Goal: Task Accomplishment & Management: Manage account settings

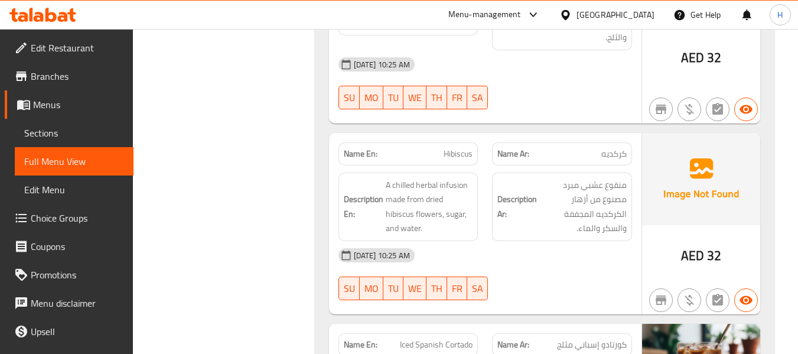
scroll to position [2989, 0]
click at [611, 18] on div "[GEOGRAPHIC_DATA]" at bounding box center [616, 14] width 78 height 13
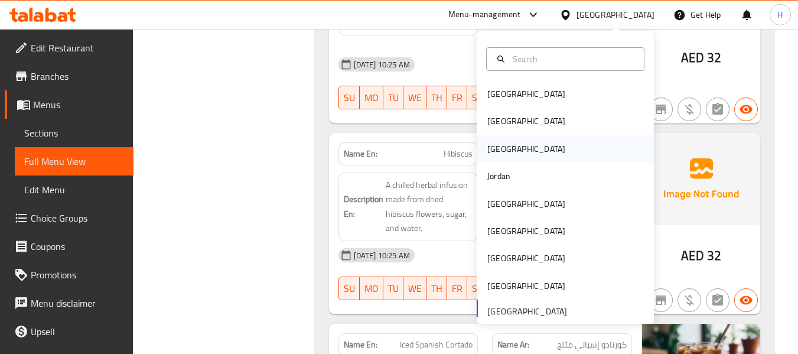
click at [508, 147] on div "[GEOGRAPHIC_DATA]" at bounding box center [565, 148] width 177 height 27
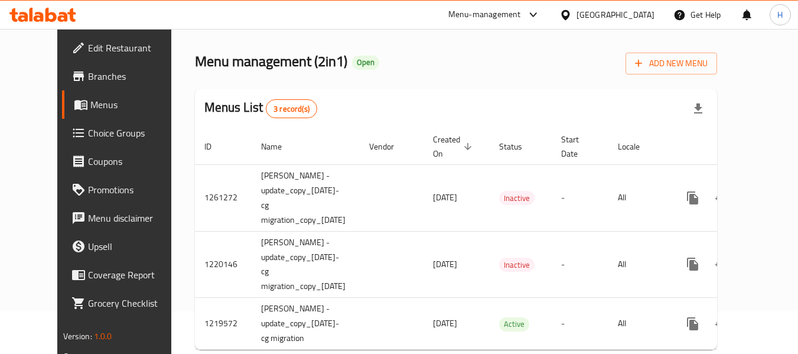
scroll to position [80, 0]
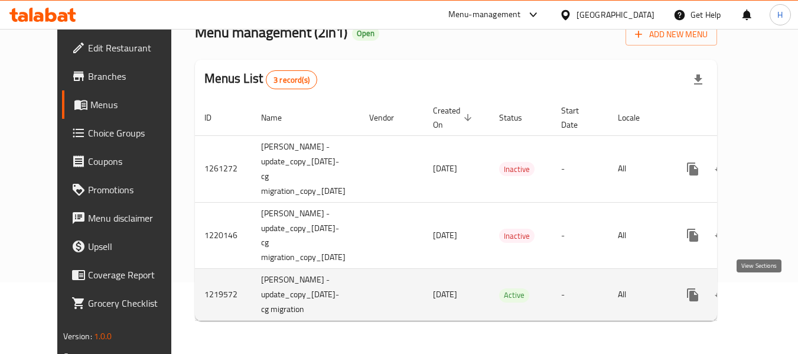
click at [773, 291] on icon "enhanced table" at bounding box center [778, 295] width 11 height 11
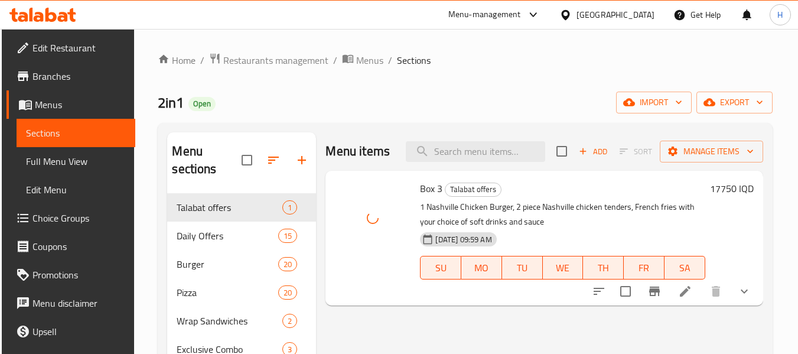
click at [455, 171] on div "Box 3 Talabat offers 1 Nashville Chicken Burger, 2 piece Nashville chicken tend…" at bounding box center [544, 238] width 437 height 135
click at [466, 160] on input "search" at bounding box center [475, 151] width 139 height 21
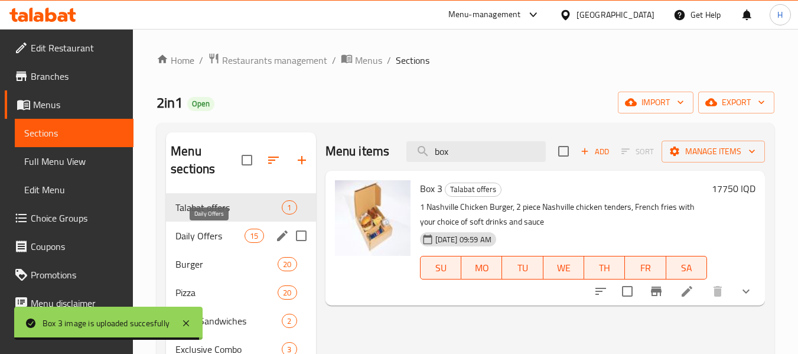
type input "box"
click at [219, 238] on span "Daily Offers" at bounding box center [209, 236] width 69 height 14
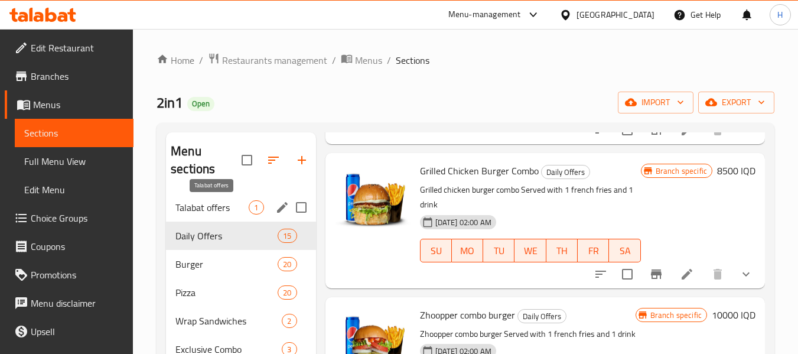
click at [201, 200] on span "Talabat offers" at bounding box center [211, 207] width 73 height 14
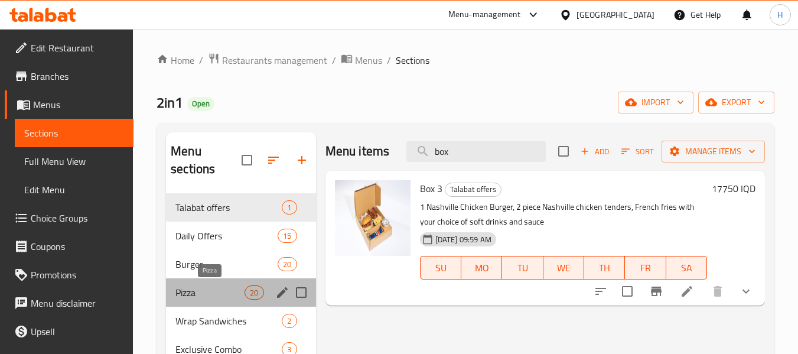
click at [189, 295] on span "Pizza" at bounding box center [209, 292] width 69 height 14
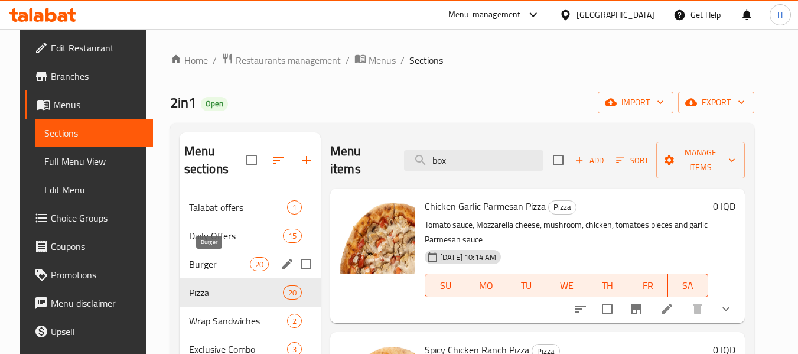
click at [194, 264] on span "Burger" at bounding box center [219, 264] width 61 height 14
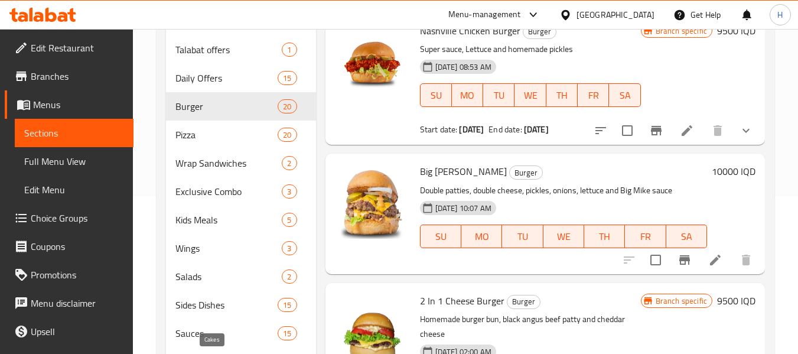
scroll to position [246, 0]
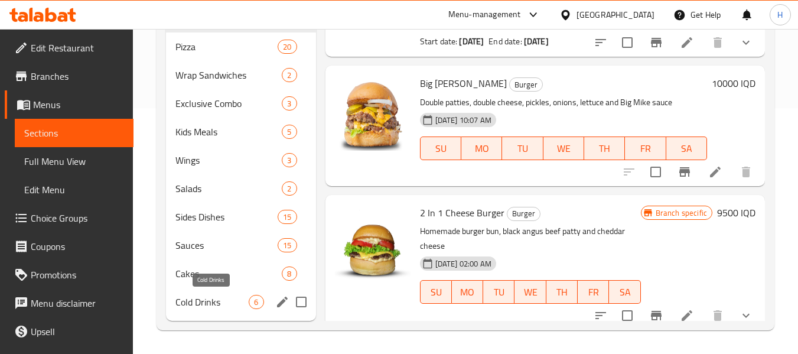
click at [194, 300] on span "Cold Drinks" at bounding box center [211, 302] width 73 height 14
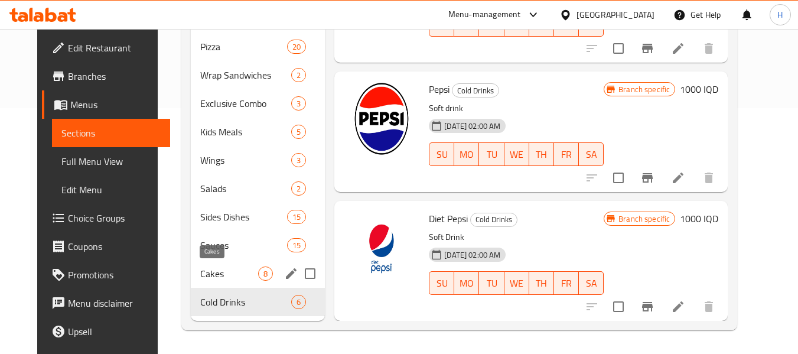
click at [200, 273] on span "Cakes" at bounding box center [229, 273] width 58 height 14
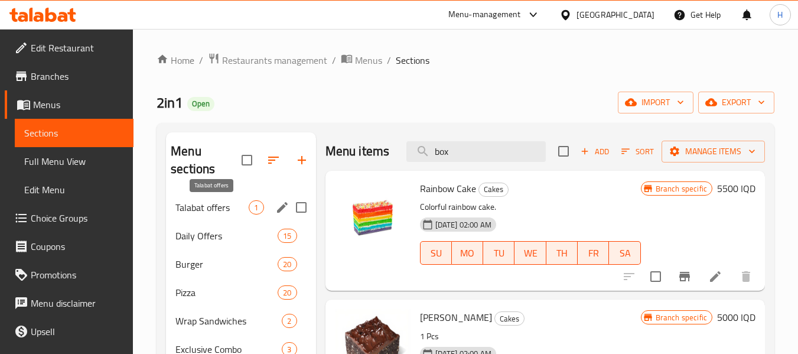
click at [205, 210] on span "Talabat offers" at bounding box center [211, 207] width 73 height 14
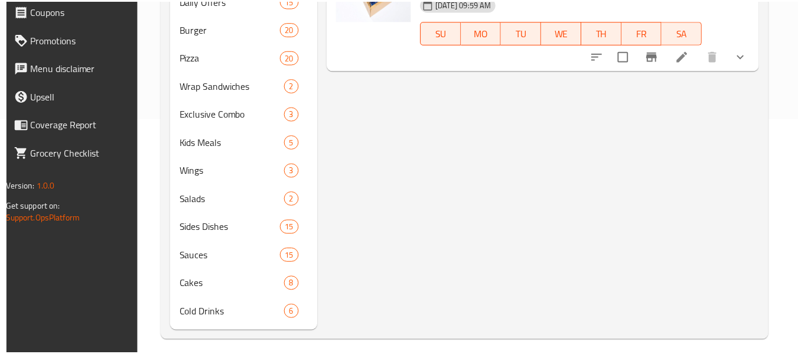
scroll to position [246, 0]
